Goal: Information Seeking & Learning: Learn about a topic

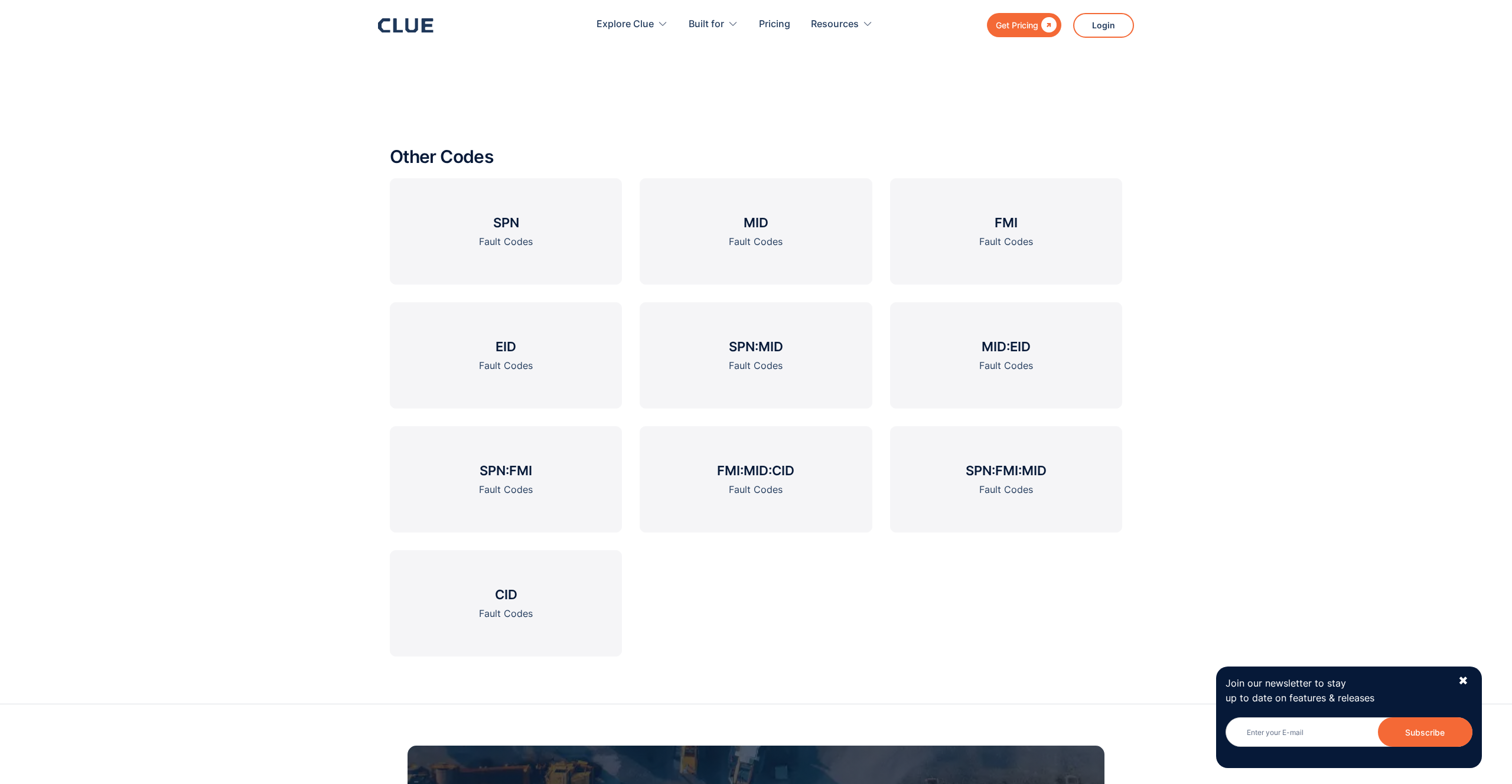
scroll to position [1713, 0]
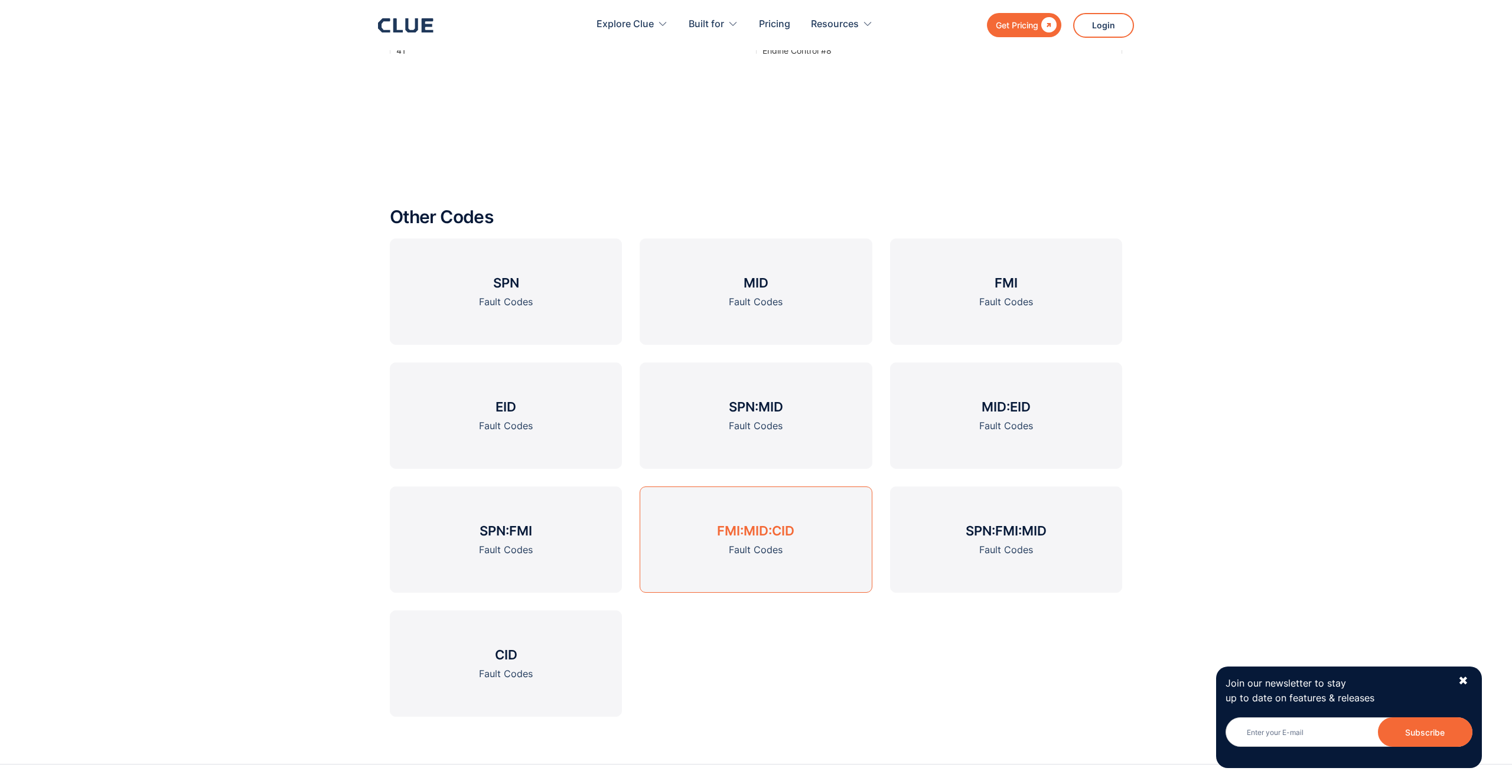
click at [783, 545] on link "FMI:MID:CID Fault Codes" at bounding box center [756, 539] width 232 height 106
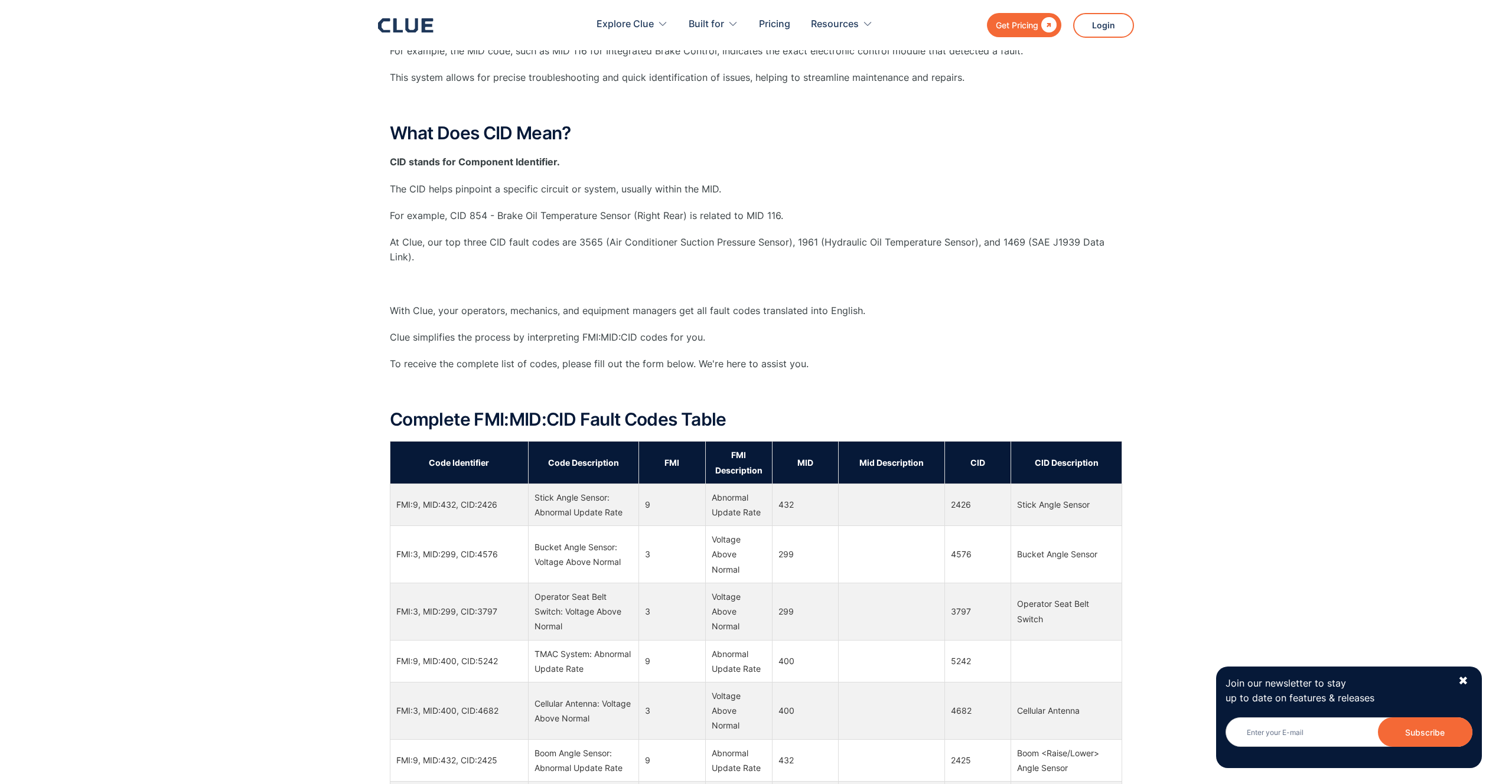
scroll to position [514, 0]
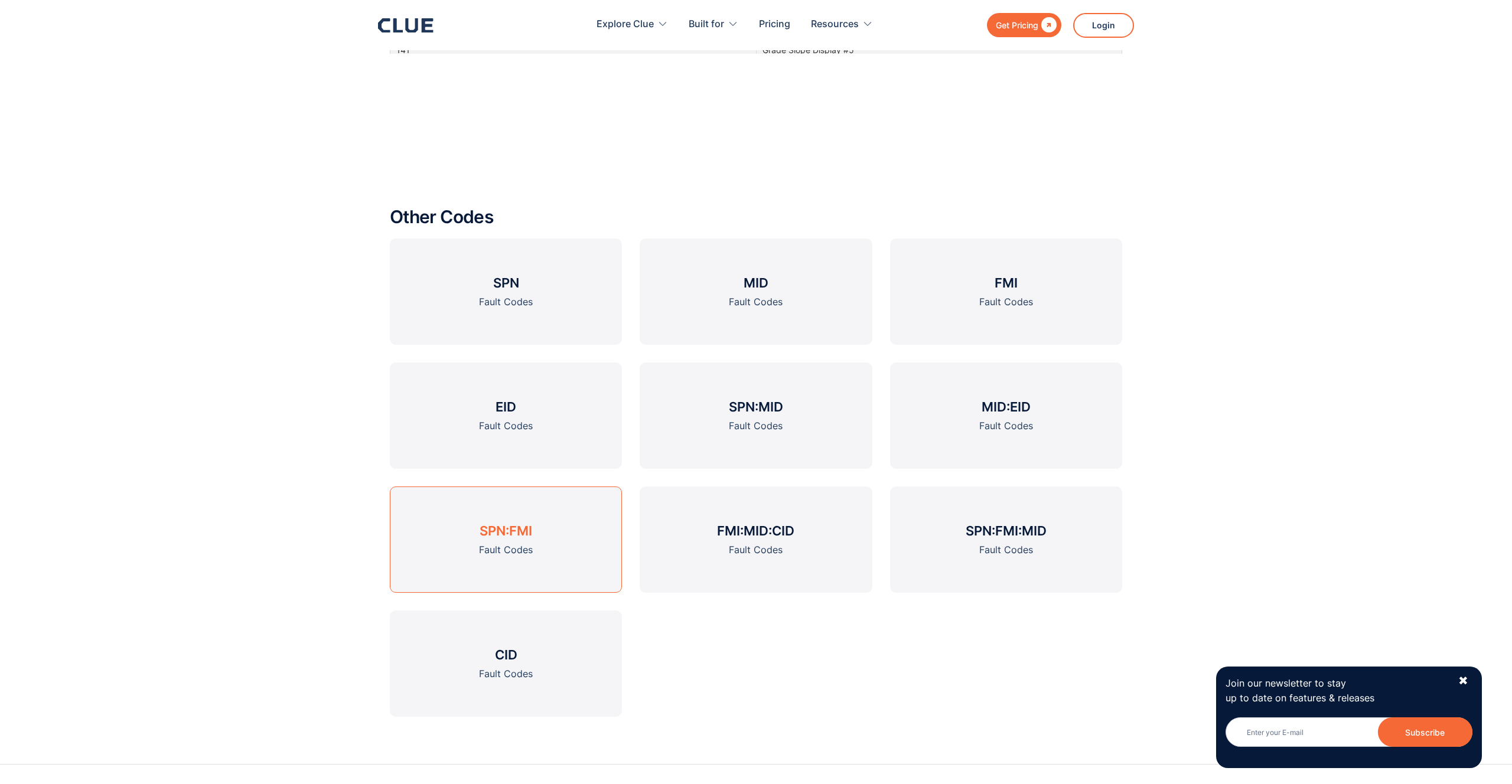
click at [583, 545] on link "SPN:FMI Fault Codes" at bounding box center [506, 539] width 232 height 106
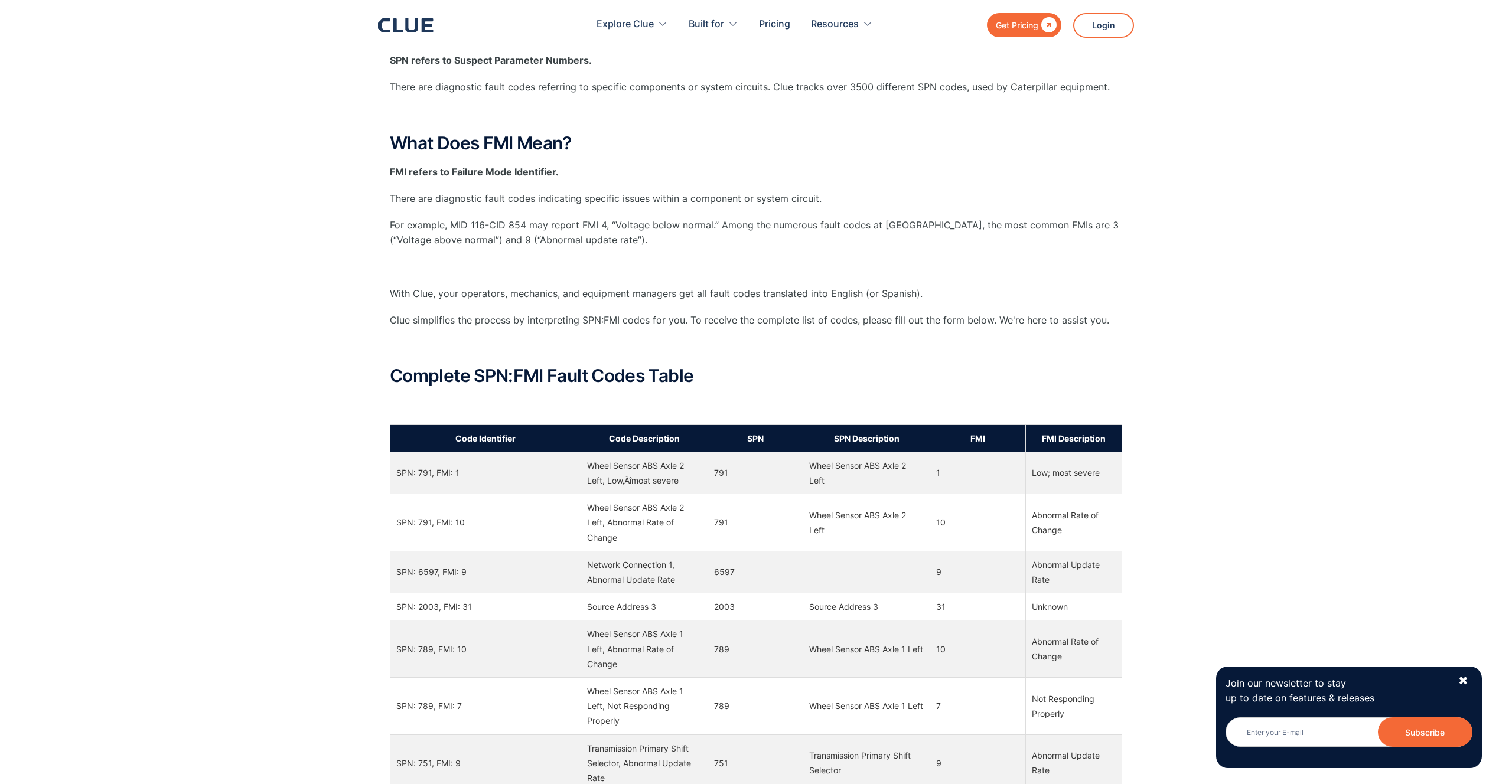
scroll to position [270, 0]
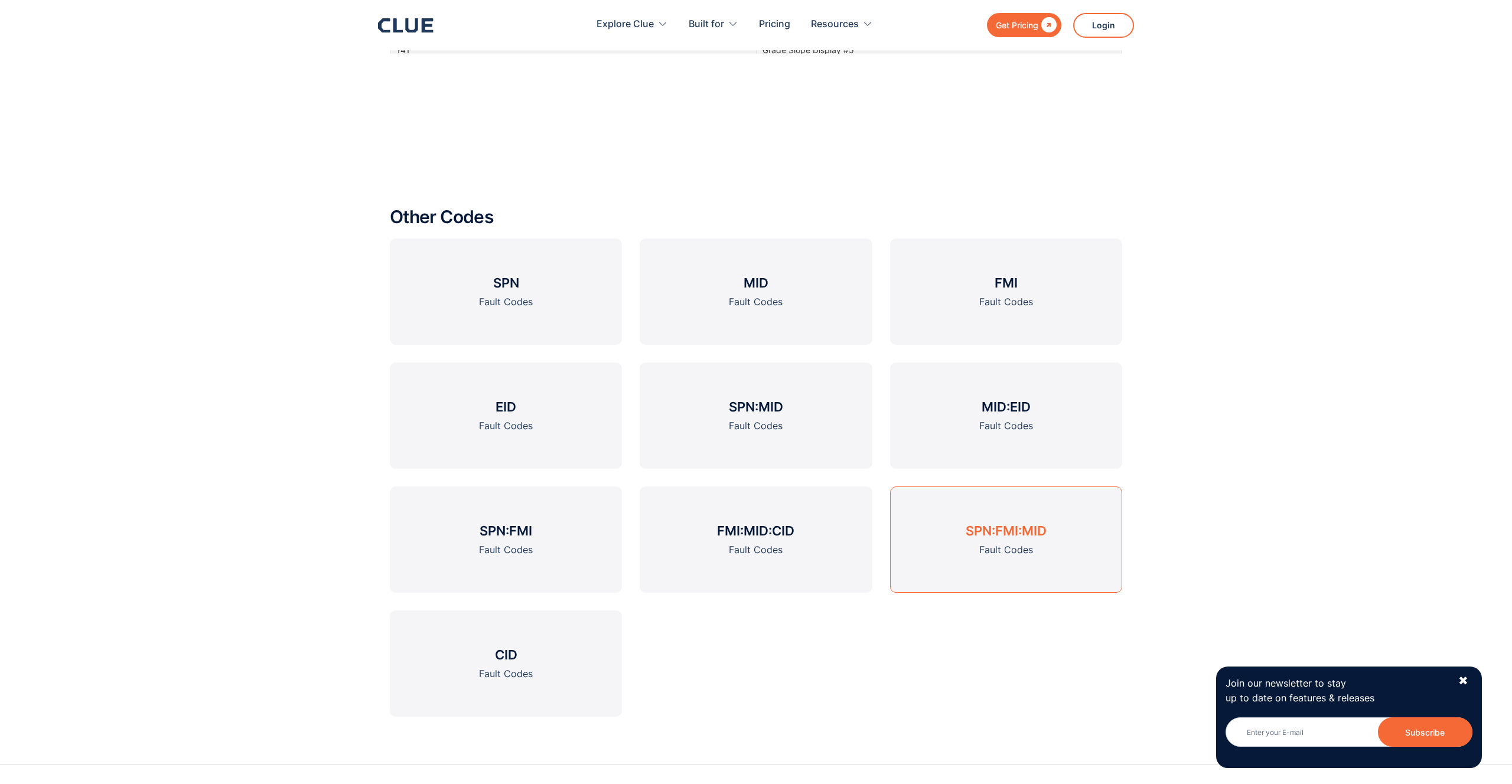
click at [1042, 557] on link "SPN:FMI:MID Fault Codes" at bounding box center [1006, 539] width 232 height 106
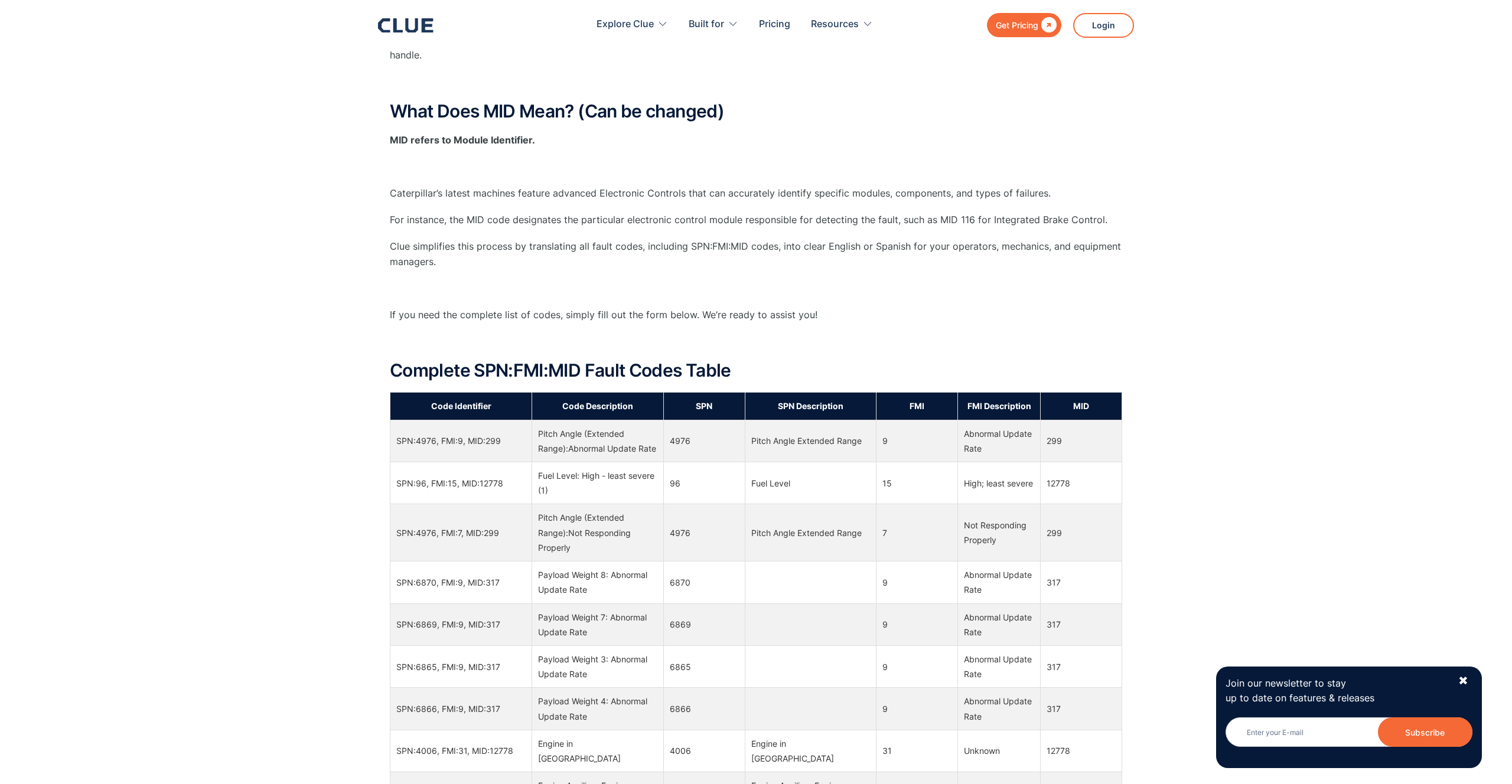
scroll to position [560, 0]
